Goal: Task Accomplishment & Management: Use online tool/utility

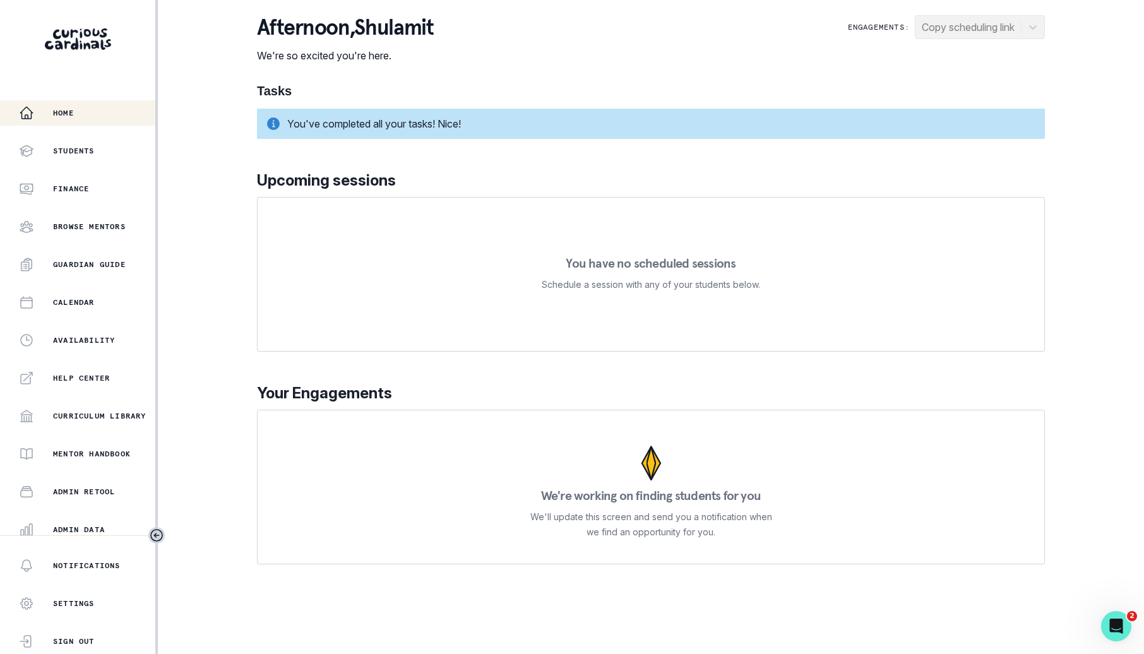
scroll to position [120, 0]
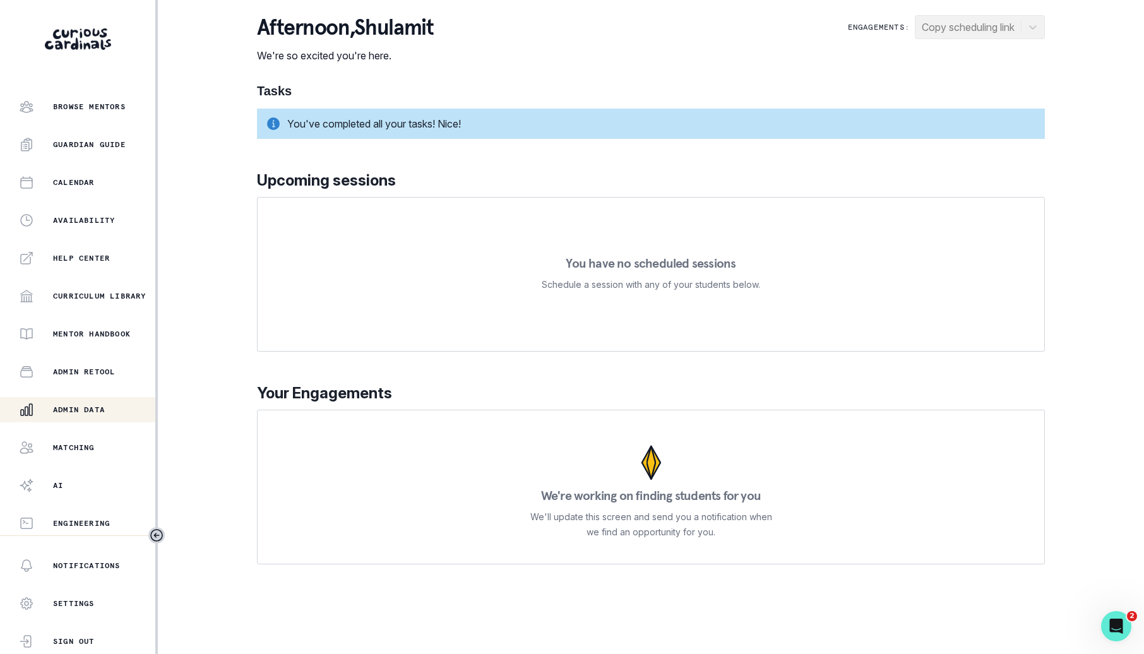
click at [78, 416] on div "Admin Data" at bounding box center [87, 409] width 136 height 15
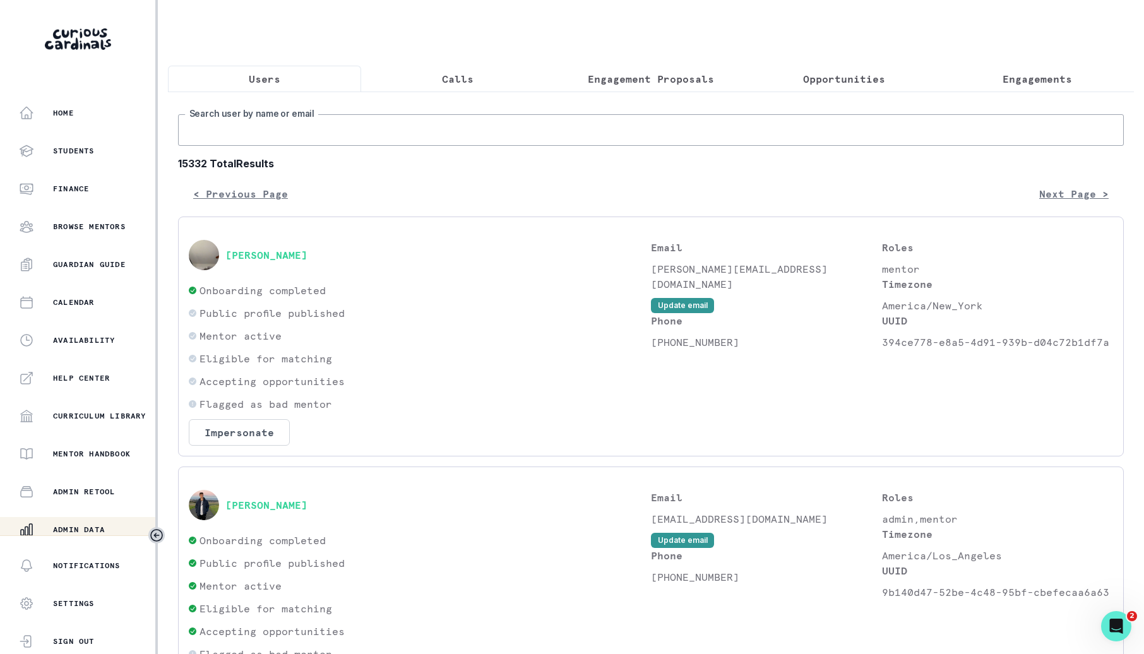
click at [424, 128] on input "Search user by name or email" at bounding box center [651, 130] width 946 height 32
type input "[PERSON_NAME]"
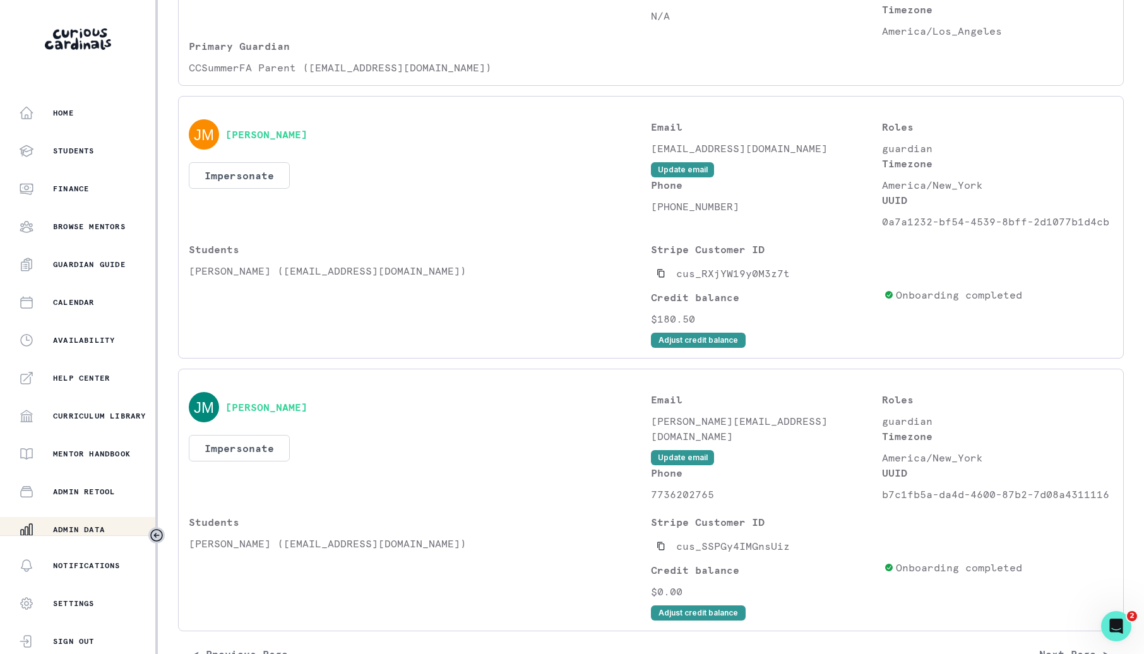
scroll to position [891, 0]
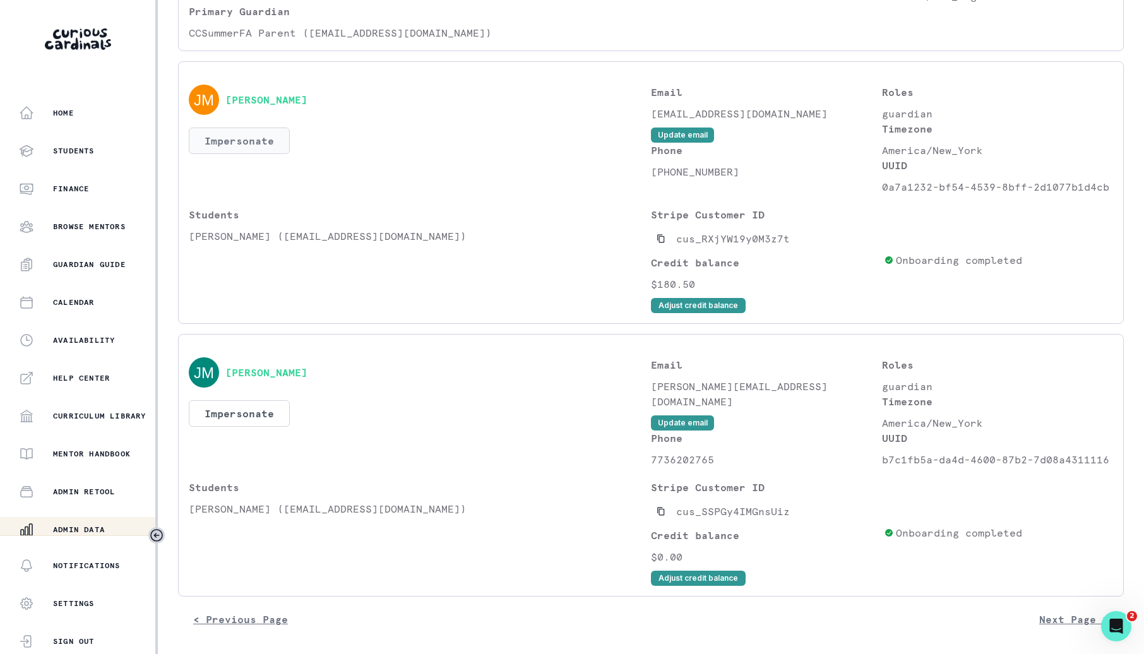
click at [271, 145] on button "Impersonate" at bounding box center [239, 141] width 101 height 27
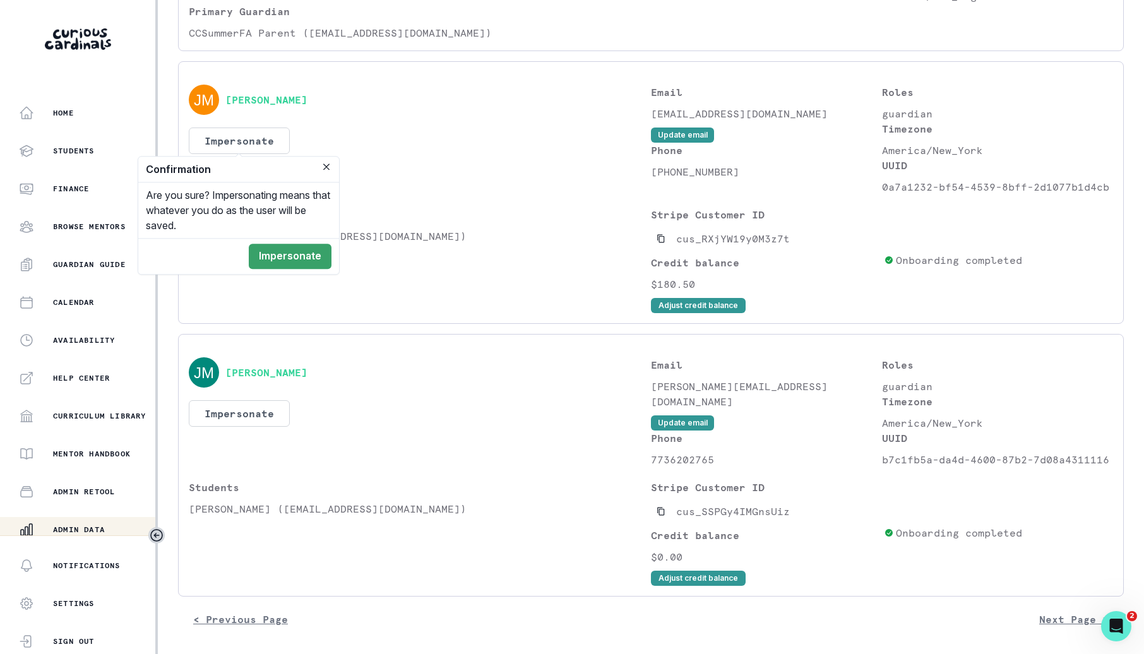
click at [296, 242] on footer "Impersonate" at bounding box center [238, 256] width 201 height 36
click at [296, 248] on button "Impersonate" at bounding box center [290, 256] width 83 height 25
